Goal: Information Seeking & Learning: Learn about a topic

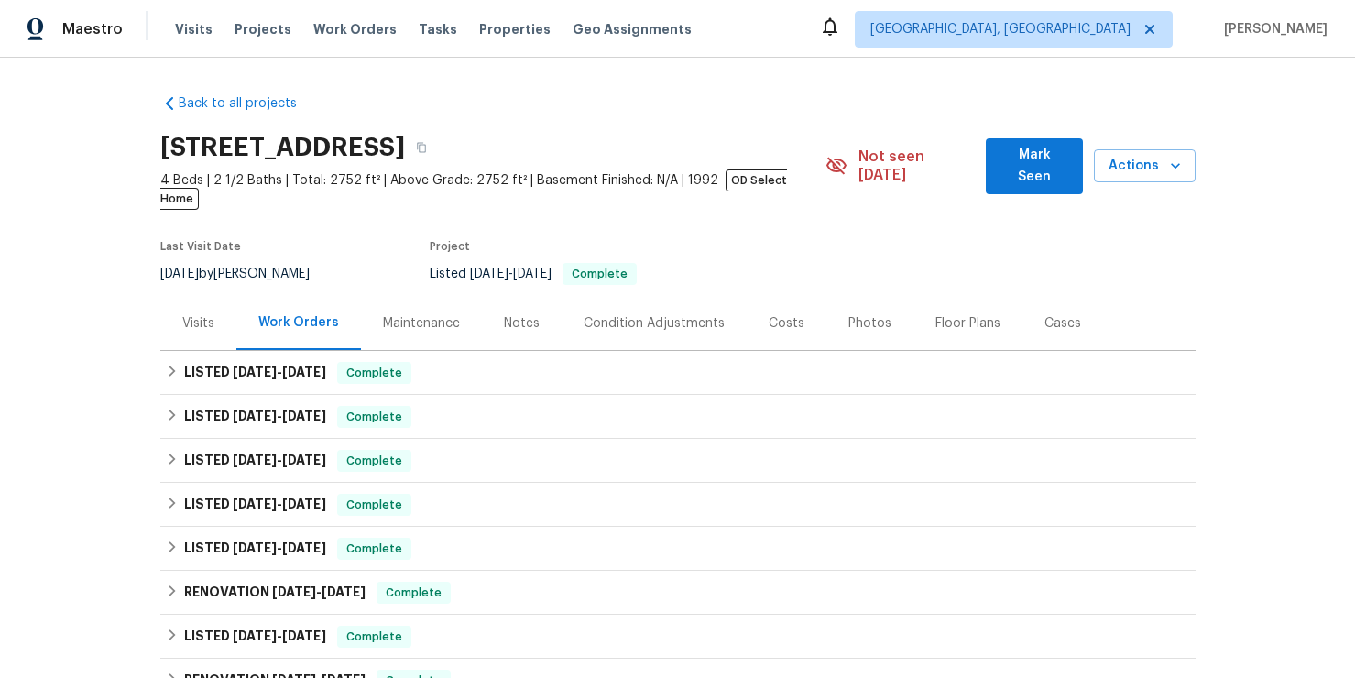
click at [422, 314] on div "Maintenance" at bounding box center [421, 323] width 77 height 18
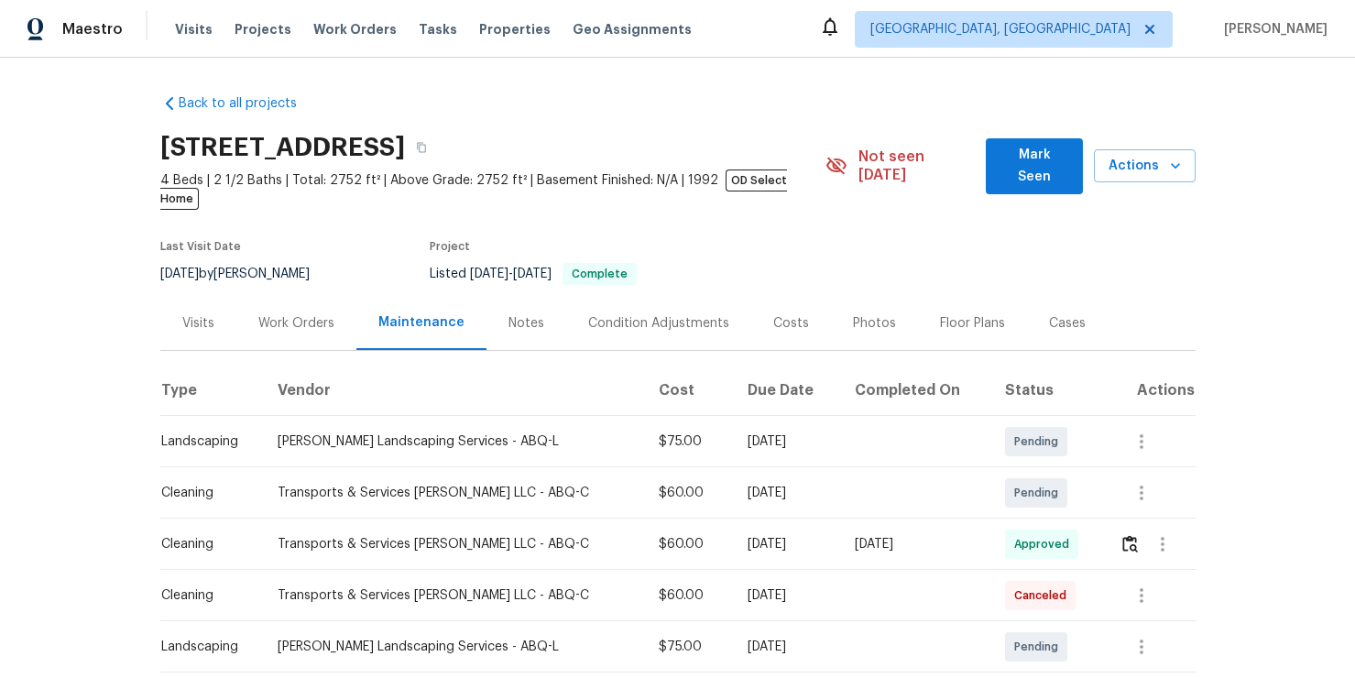
click at [509, 314] on div "Notes" at bounding box center [527, 323] width 36 height 18
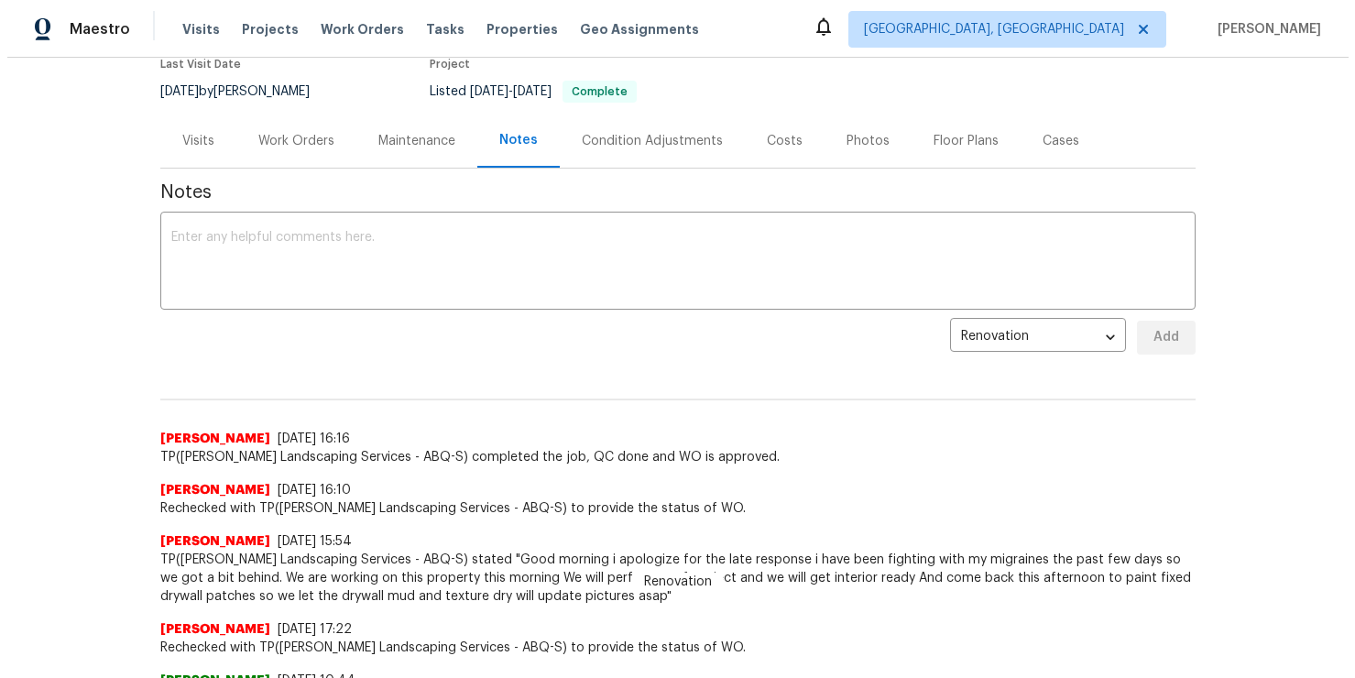
scroll to position [183, 0]
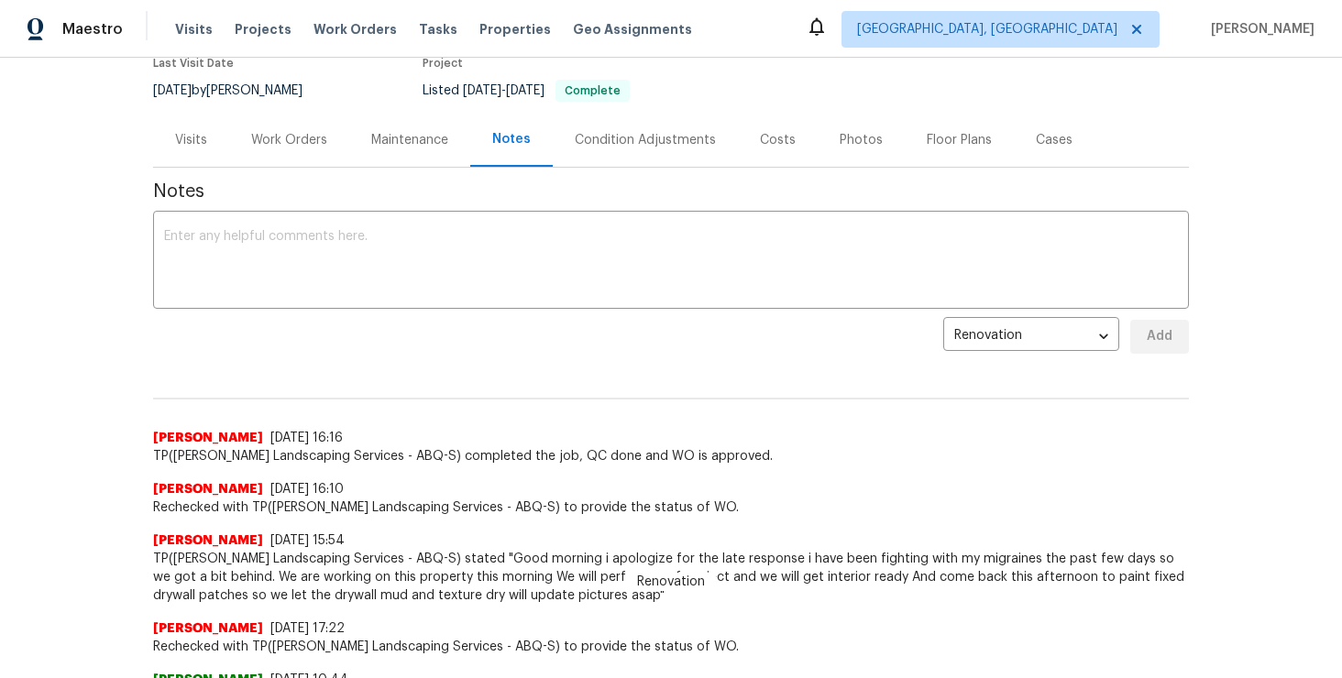
click at [635, 131] on div "Condition Adjustments" at bounding box center [645, 140] width 141 height 18
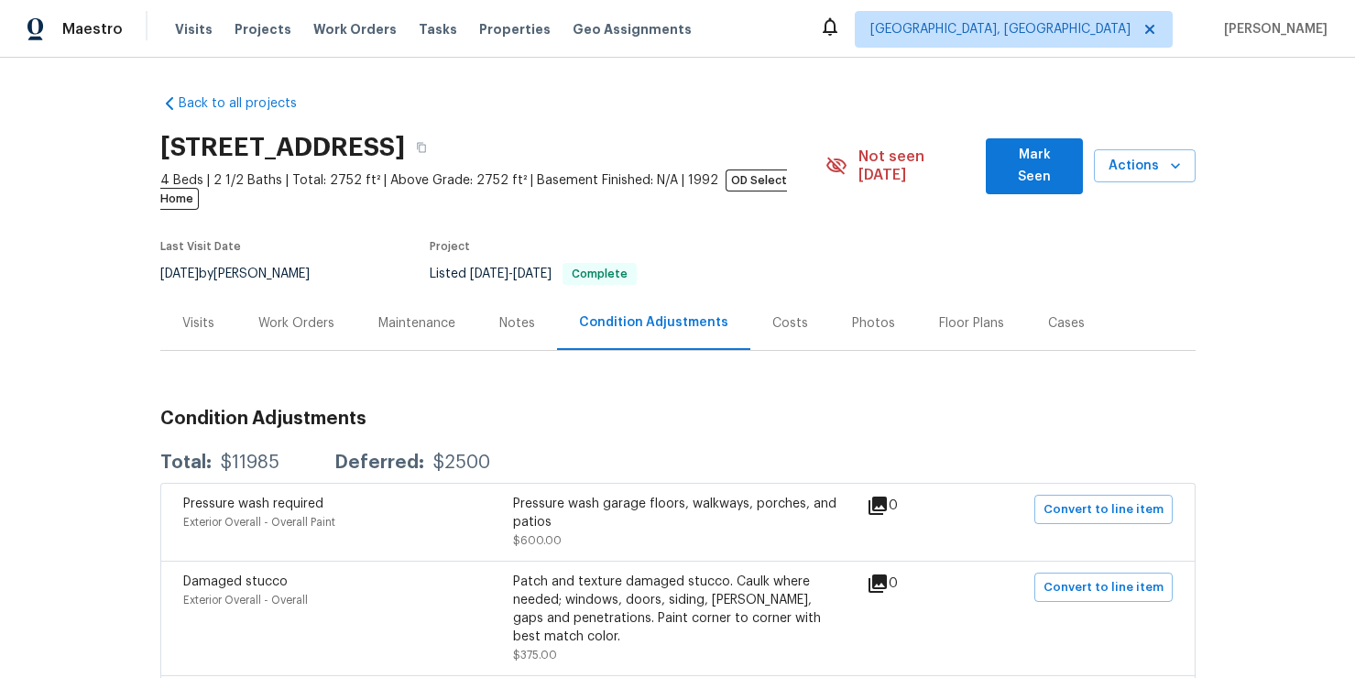
drag, startPoint x: 769, startPoint y: 305, endPoint x: 819, endPoint y: 319, distance: 52.2
click at [772, 314] on div "Costs" at bounding box center [790, 323] width 36 height 18
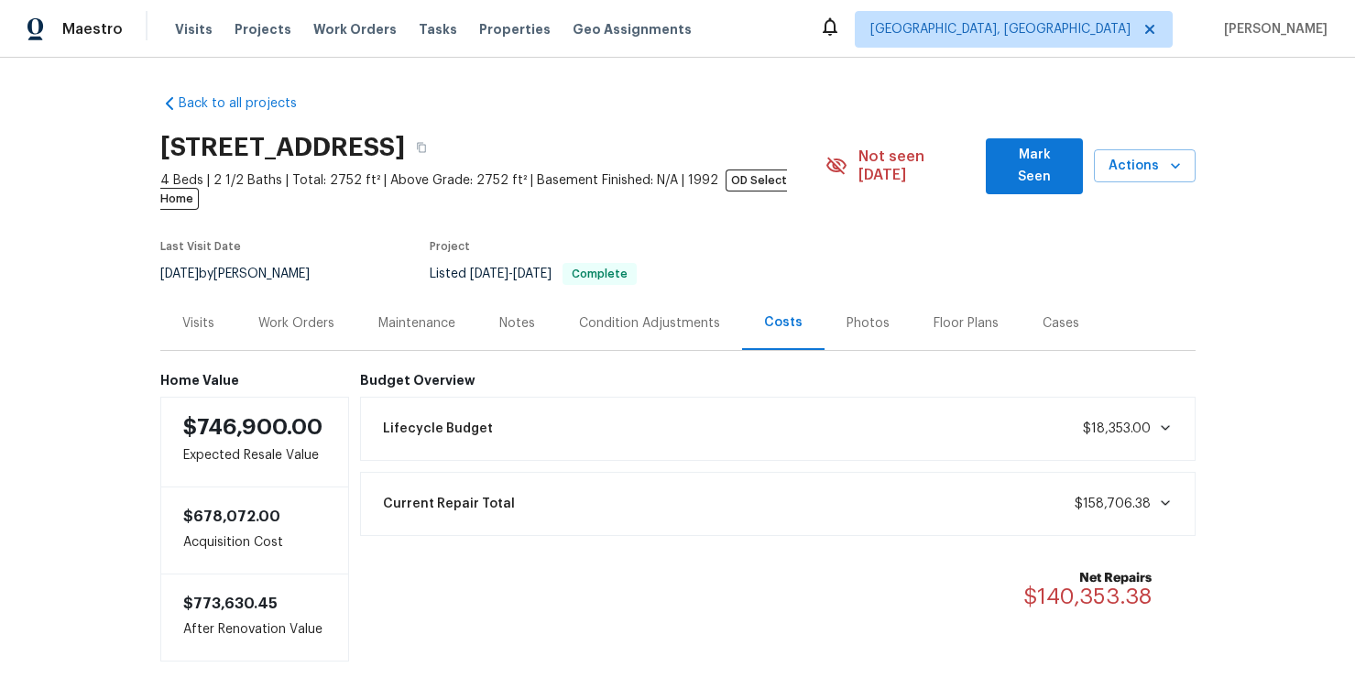
click at [851, 318] on div "Photos" at bounding box center [868, 323] width 87 height 54
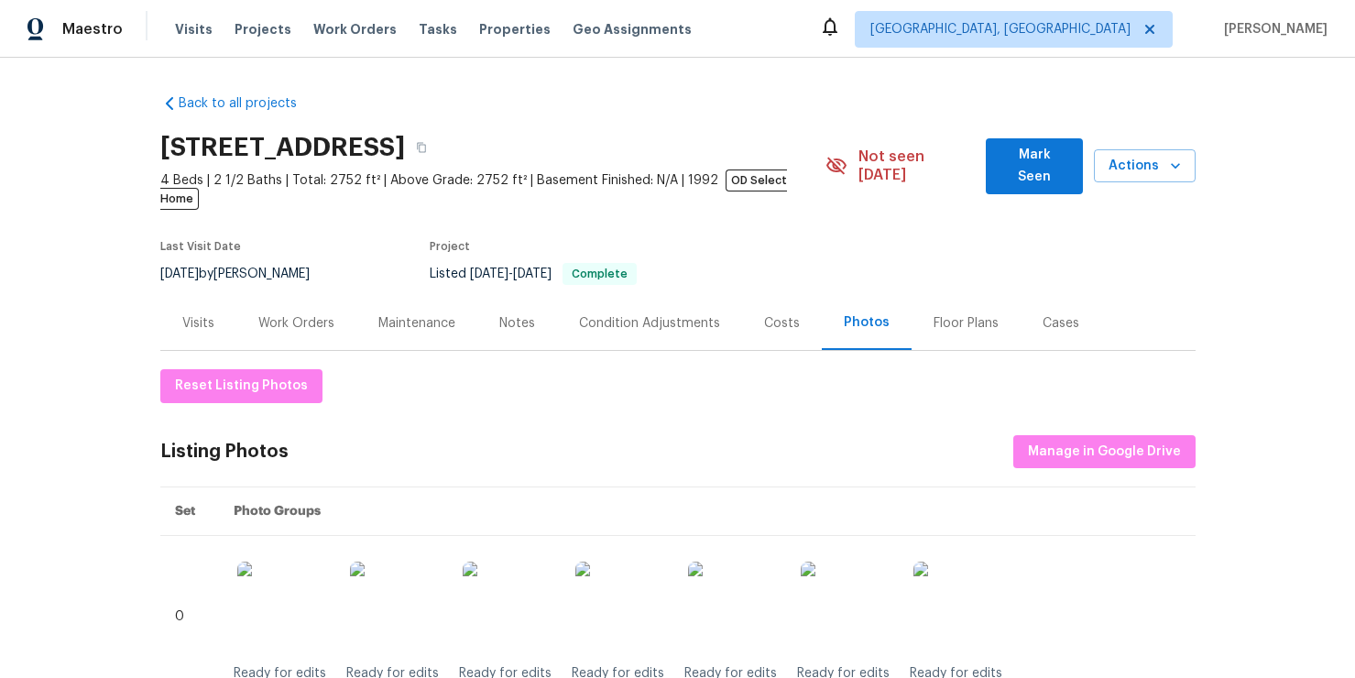
click at [295, 314] on div "Work Orders" at bounding box center [296, 323] width 76 height 18
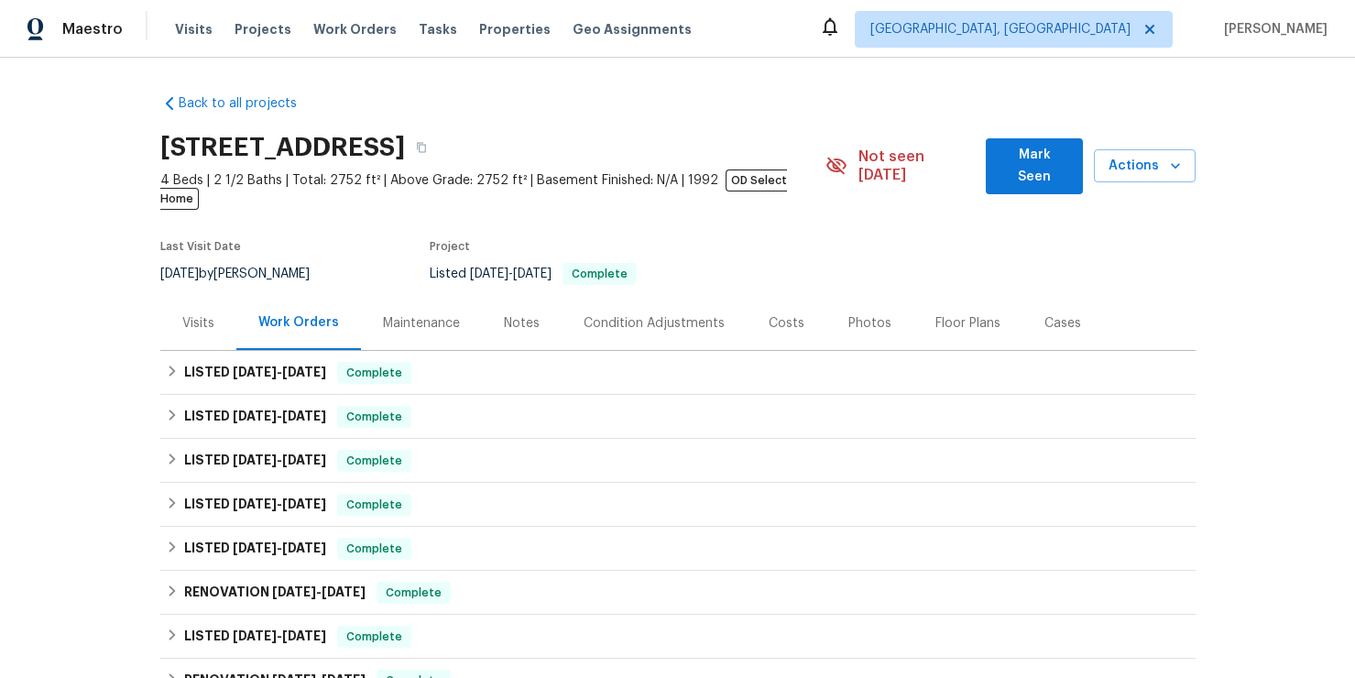
click at [182, 314] on div "Visits" at bounding box center [198, 323] width 32 height 18
